Goal: Information Seeking & Learning: Learn about a topic

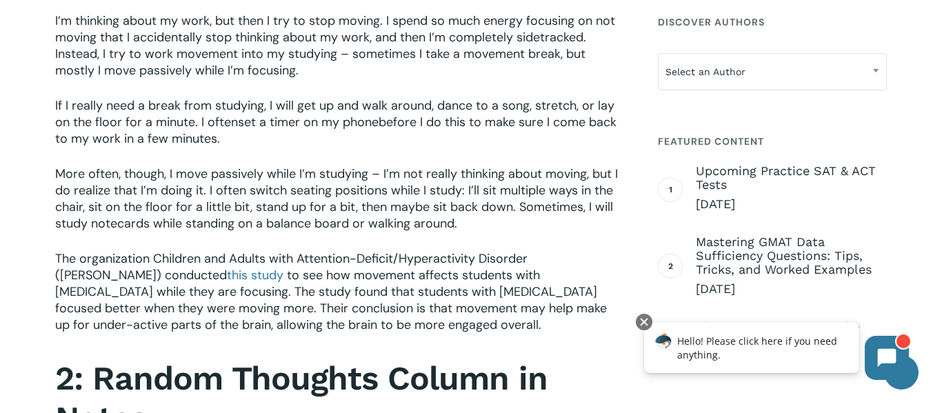
scroll to position [946, 0]
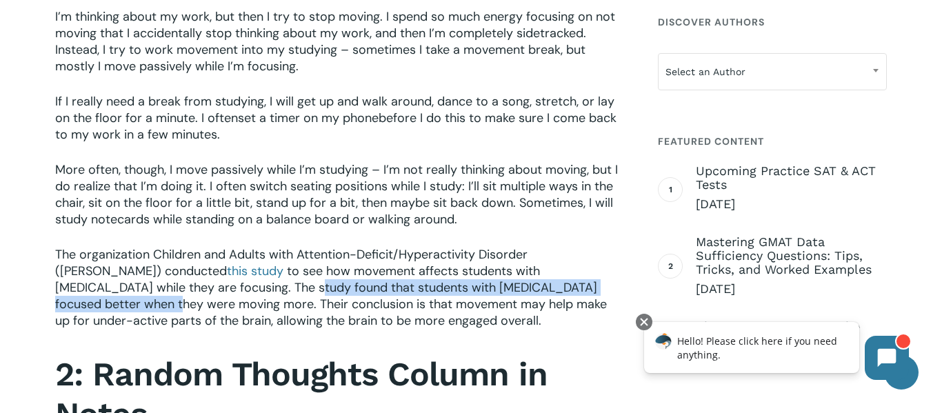
drag, startPoint x: 150, startPoint y: 286, endPoint x: 556, endPoint y: 282, distance: 406.4
click at [556, 282] on span "to see how movement affects students with [MEDICAL_DATA] while they are focusin…" at bounding box center [331, 296] width 552 height 66
copy span "that students with [MEDICAL_DATA] focused better when they were moving more"
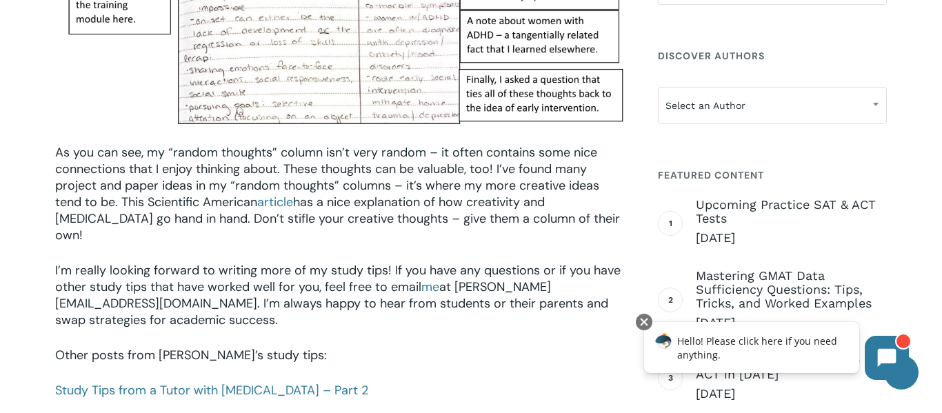
scroll to position [1868, 0]
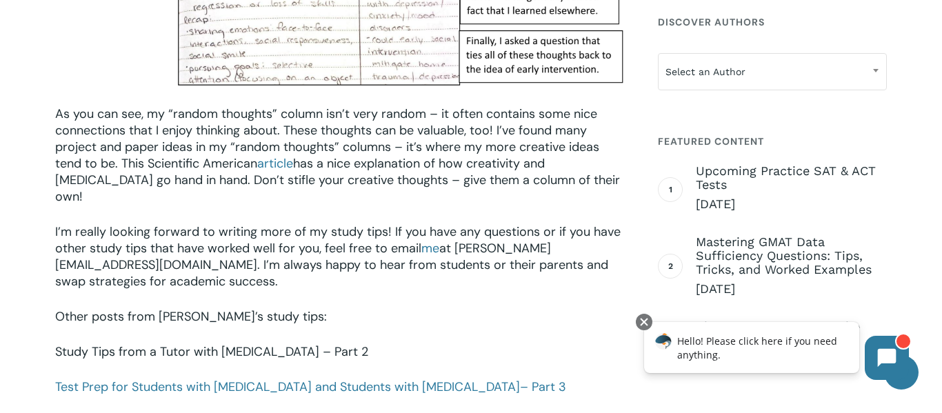
click at [283, 344] on link "Study Tips from a Tutor with [MEDICAL_DATA] – Part 2" at bounding box center [211, 352] width 313 height 17
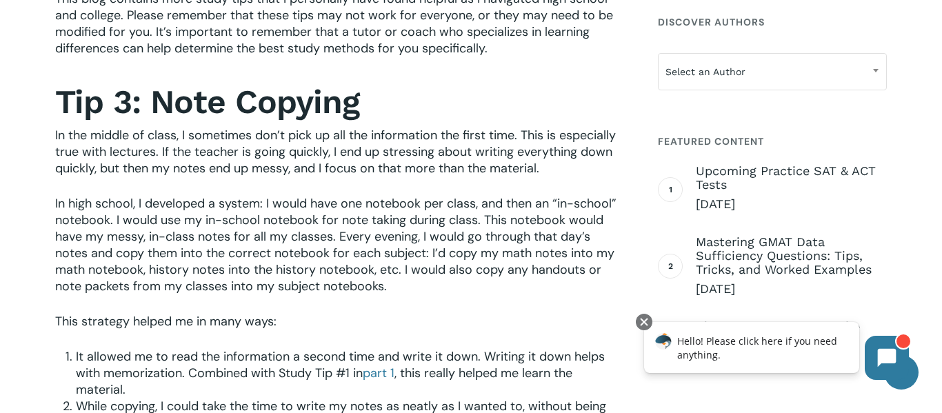
scroll to position [573, 0]
